Goal: Information Seeking & Learning: Learn about a topic

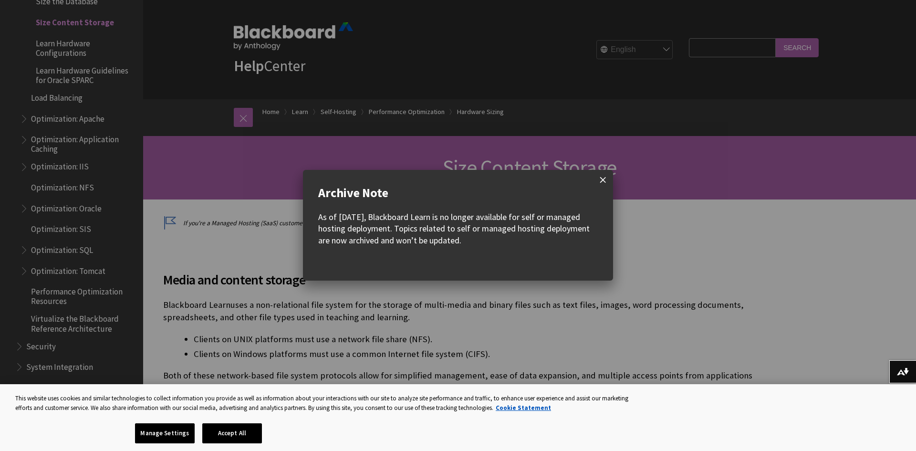
click at [602, 177] on span at bounding box center [603, 180] width 20 height 20
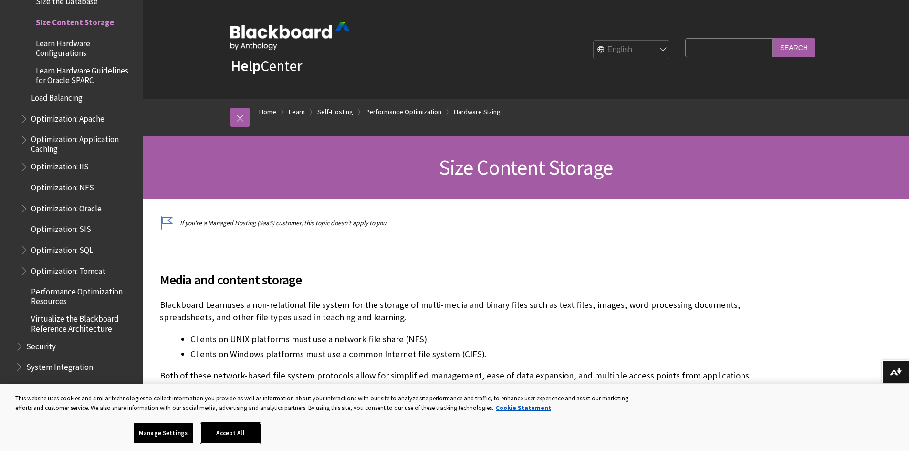
click at [239, 435] on button "Accept All" at bounding box center [231, 433] width 60 height 20
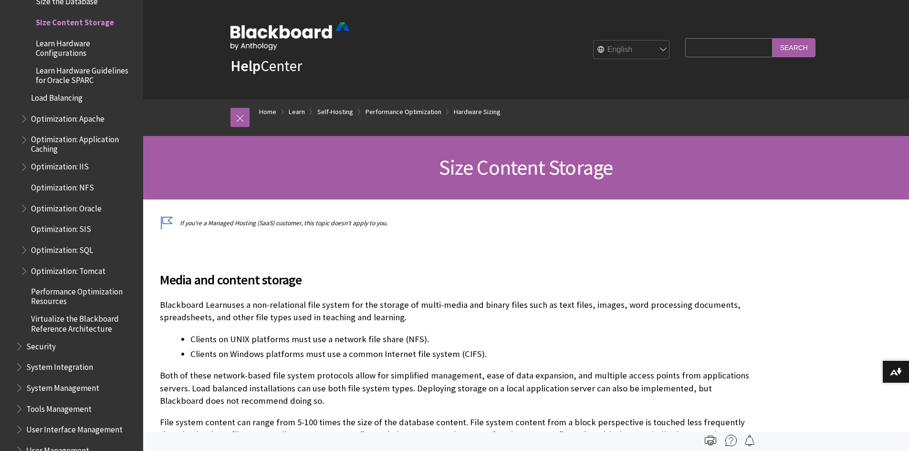
drag, startPoint x: 483, startPoint y: 48, endPoint x: 475, endPoint y: 69, distance: 23.1
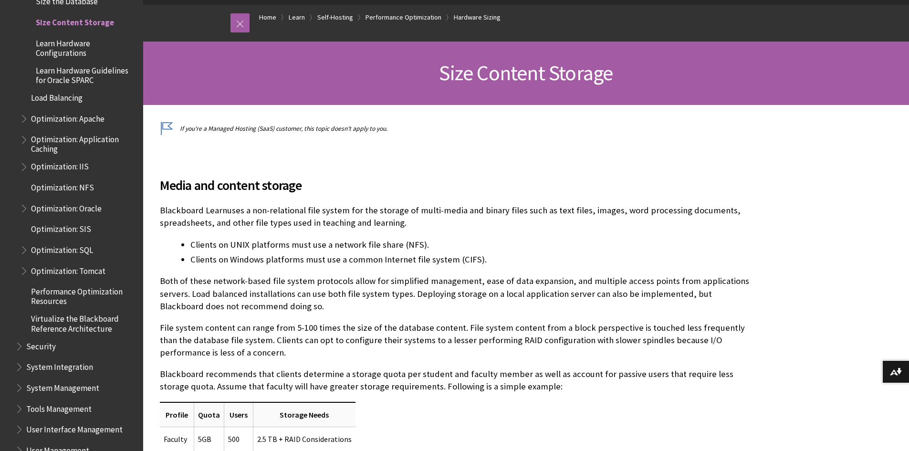
scroll to position [95, 0]
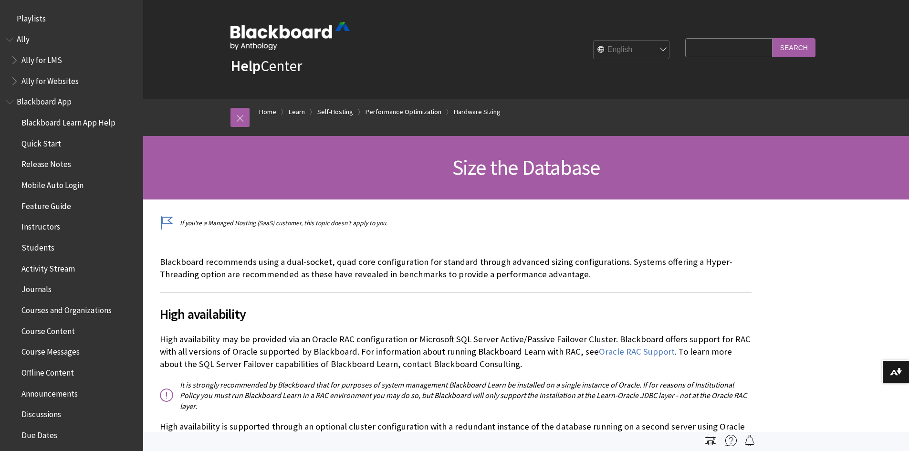
scroll to position [1300, 0]
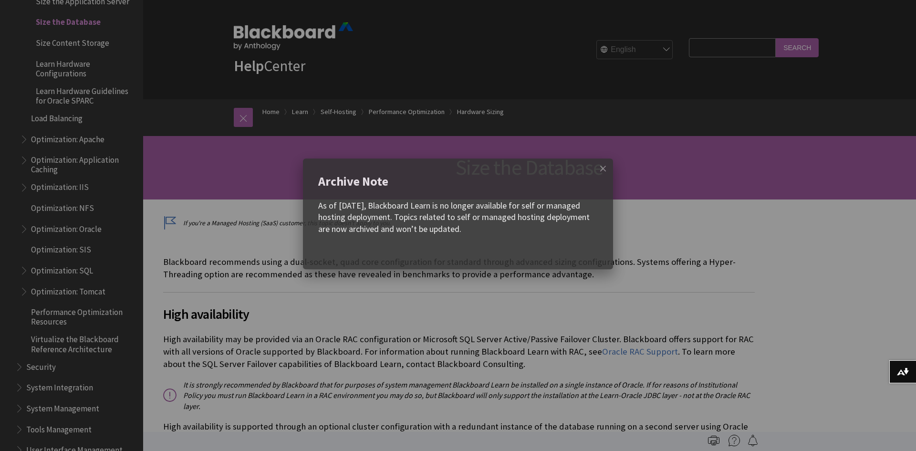
click at [275, 33] on w-div "Archive Note As of December 2023, Blackboard Learn is no longer available for s…" at bounding box center [458, 225] width 916 height 451
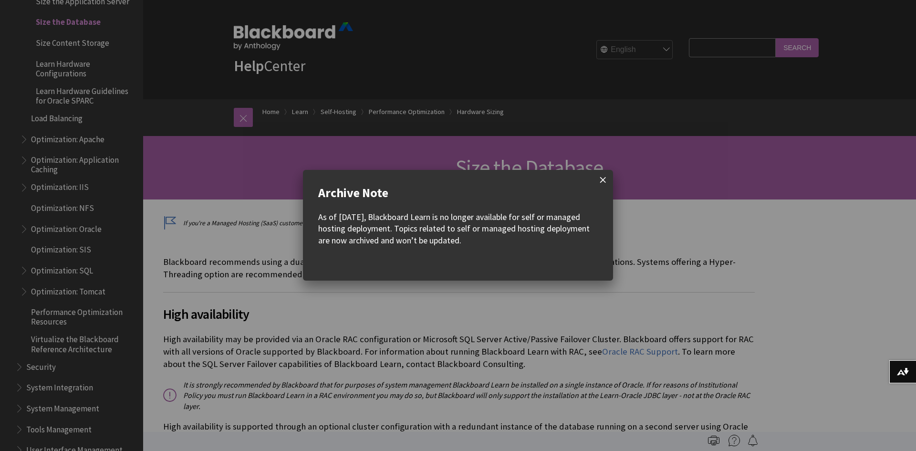
click at [606, 187] on span at bounding box center [603, 180] width 20 height 20
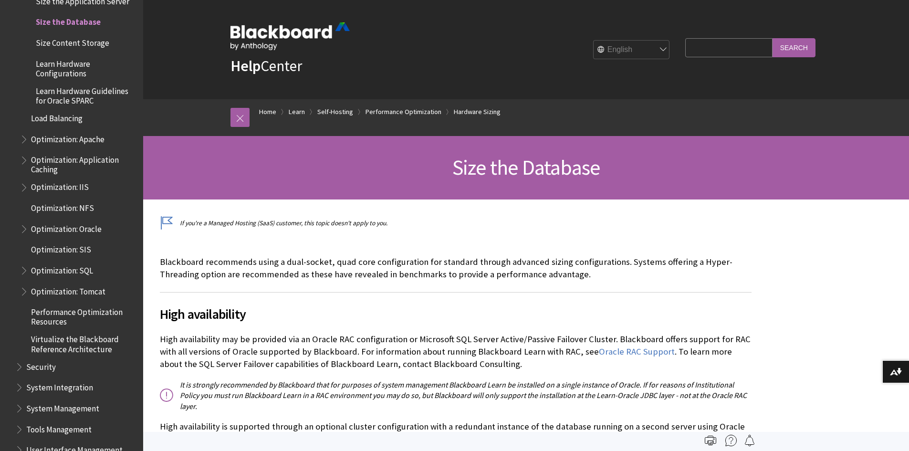
click at [347, 41] on img at bounding box center [289, 36] width 119 height 28
click at [317, 35] on img at bounding box center [289, 36] width 119 height 28
click at [271, 112] on link "Home" at bounding box center [267, 112] width 17 height 12
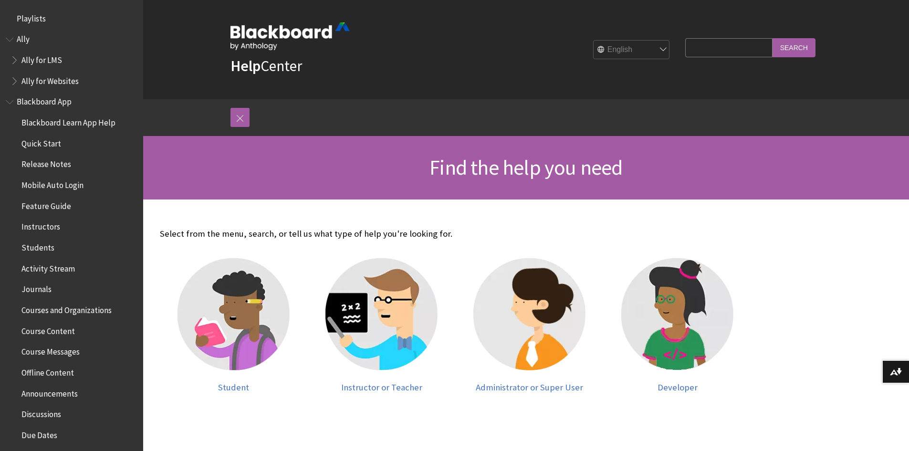
scroll to position [48, 0]
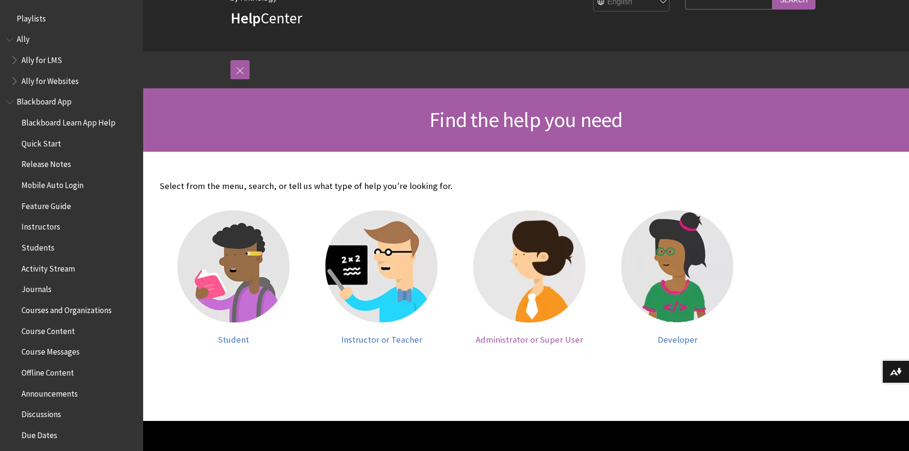
click at [553, 262] on img at bounding box center [529, 266] width 112 height 112
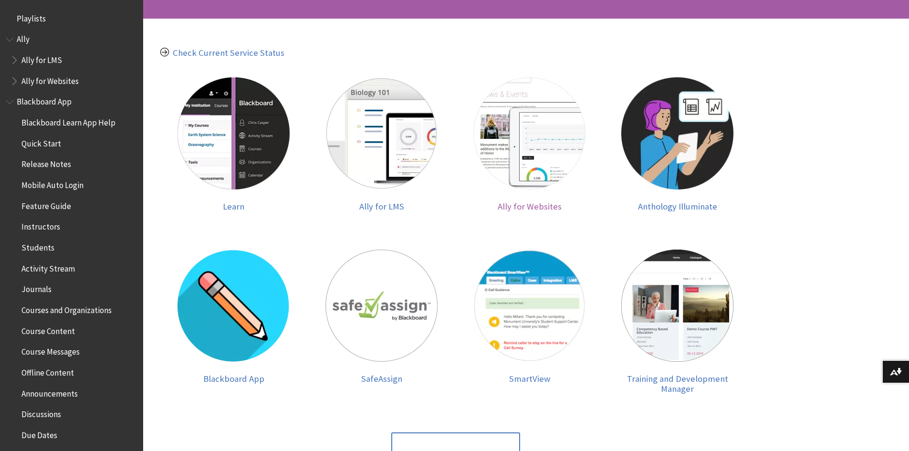
scroll to position [334, 0]
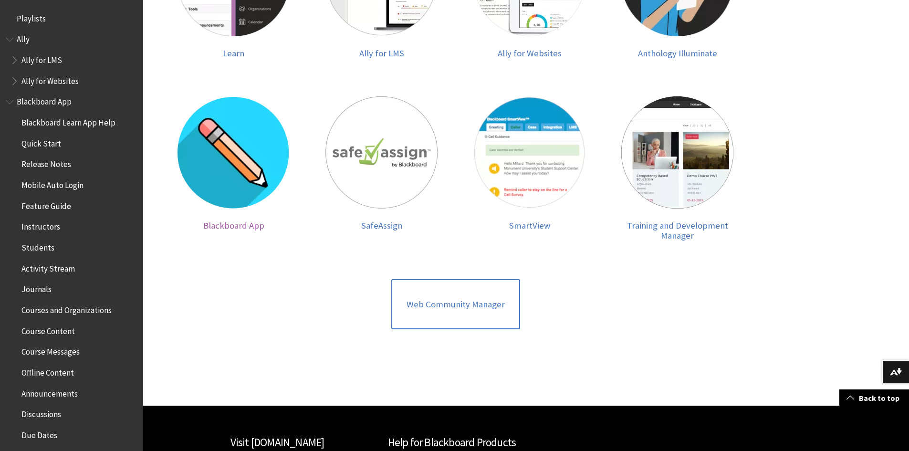
click at [294, 189] on div at bounding box center [233, 158] width 129 height 124
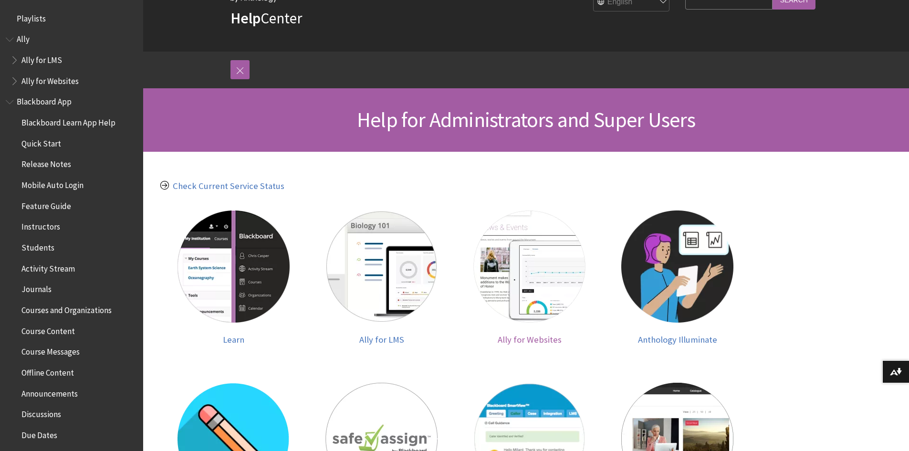
scroll to position [0, 0]
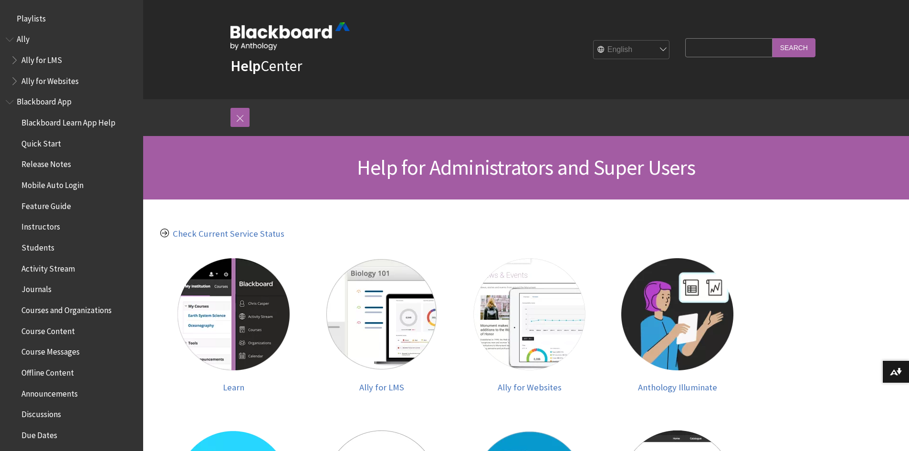
click at [290, 34] on img at bounding box center [289, 36] width 119 height 28
